Goal: Information Seeking & Learning: Learn about a topic

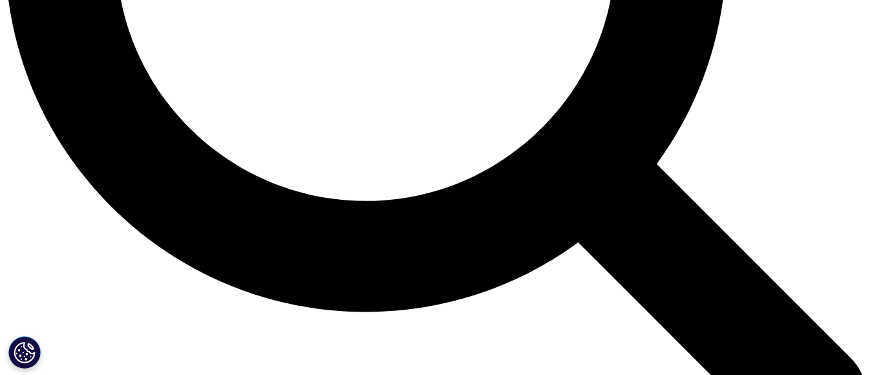
scroll to position [1293, 0]
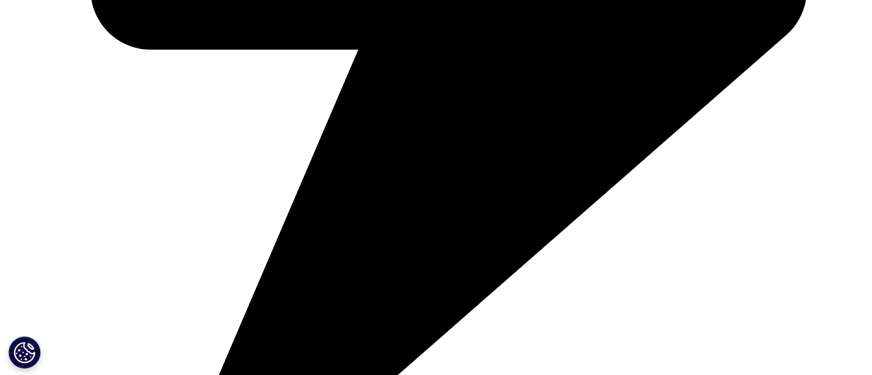
scroll to position [1939, 0]
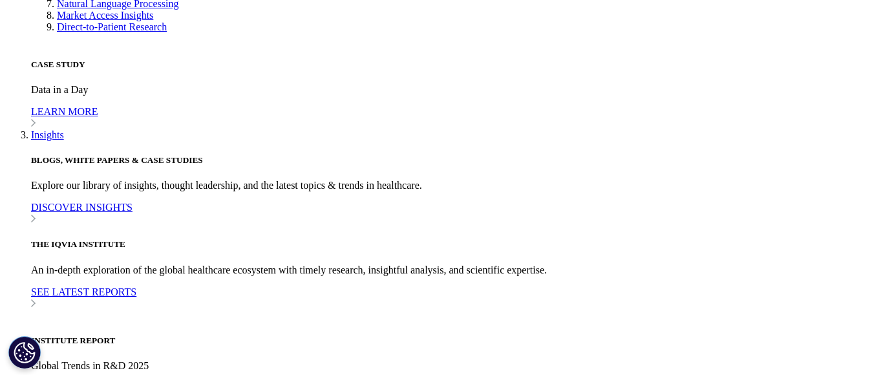
scroll to position [3149, 0]
